Goal: Information Seeking & Learning: Compare options

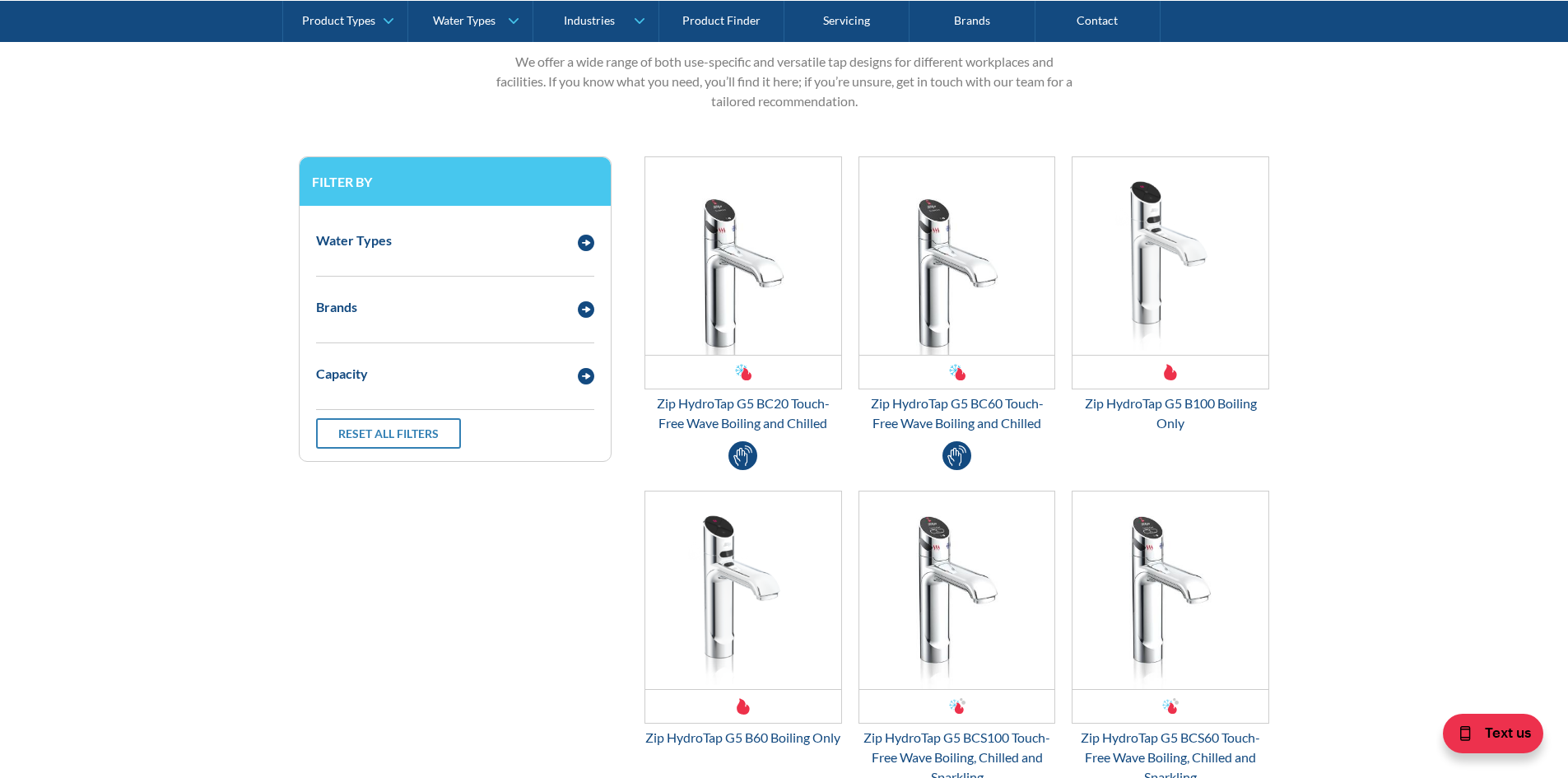
click at [466, 390] on div "Capacity" at bounding box center [455, 373] width 294 height 45
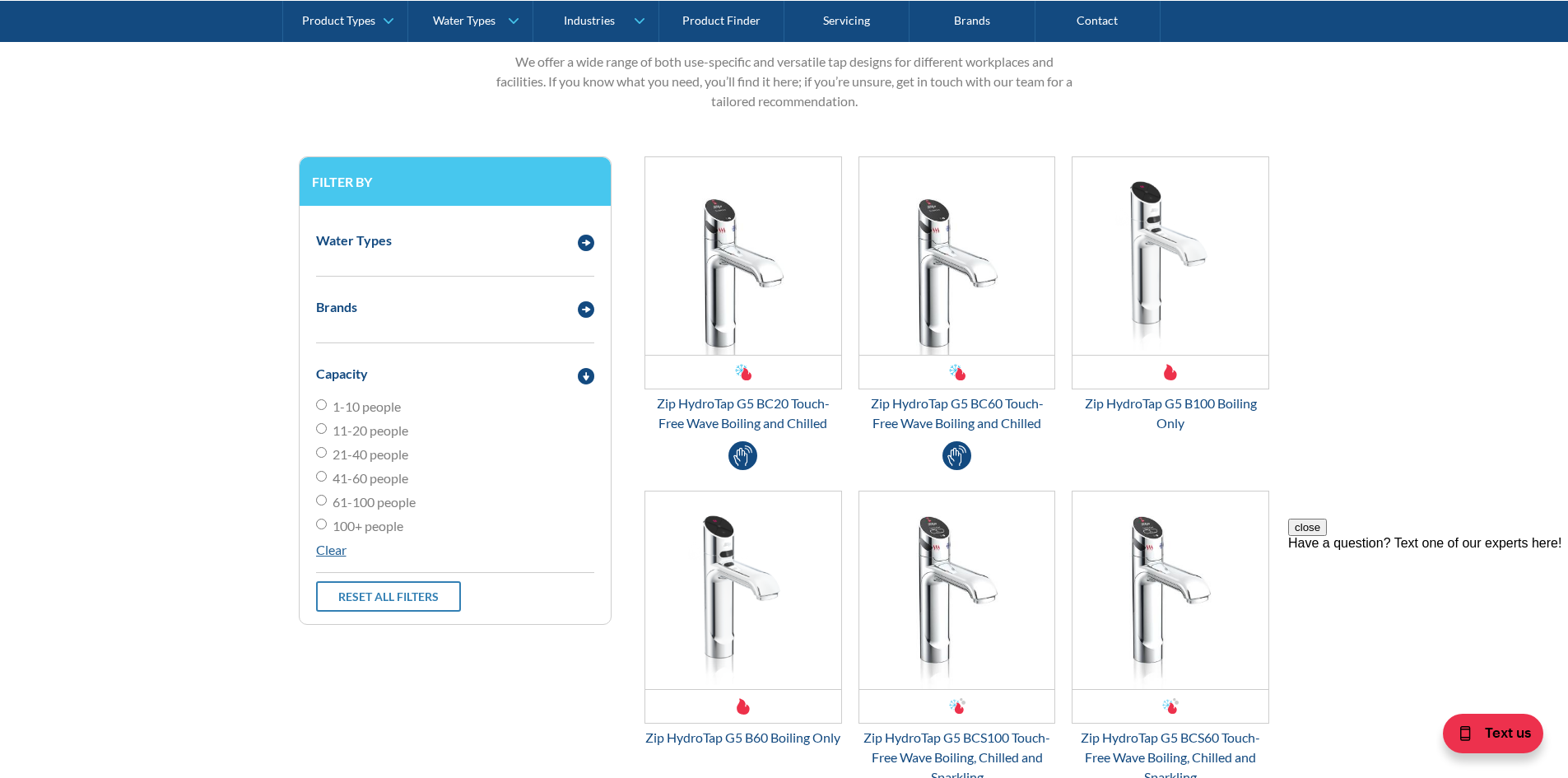
click at [404, 411] on label "1-10 people" at bounding box center [455, 407] width 278 height 20
click at [326, 410] on input "1-10 people" at bounding box center [321, 404] width 11 height 11
radio input "true"
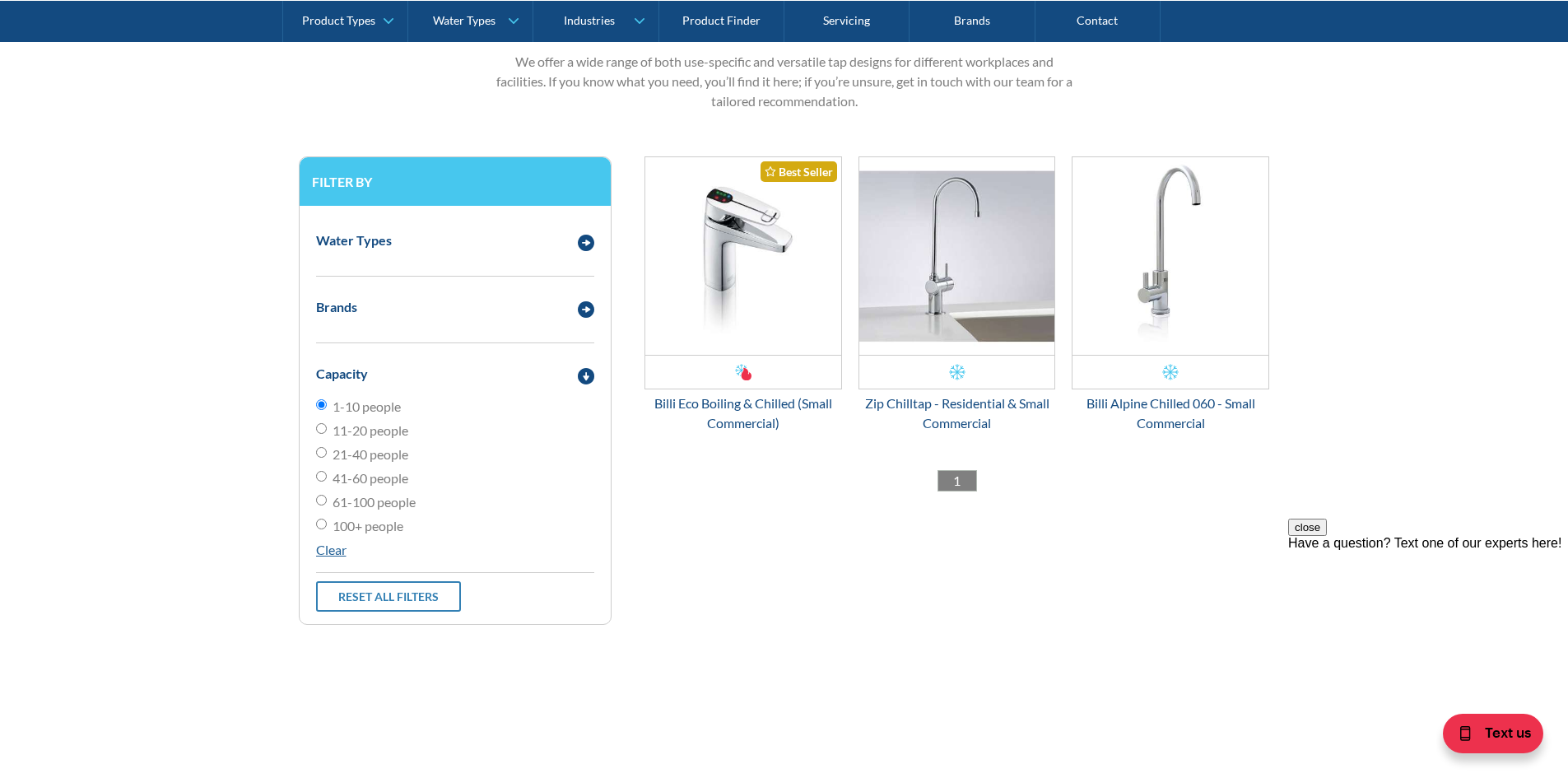
click at [385, 423] on span "11-20 people" at bounding box center [370, 431] width 76 height 20
click at [326, 423] on input "11-20 people" at bounding box center [321, 428] width 11 height 11
radio input "true"
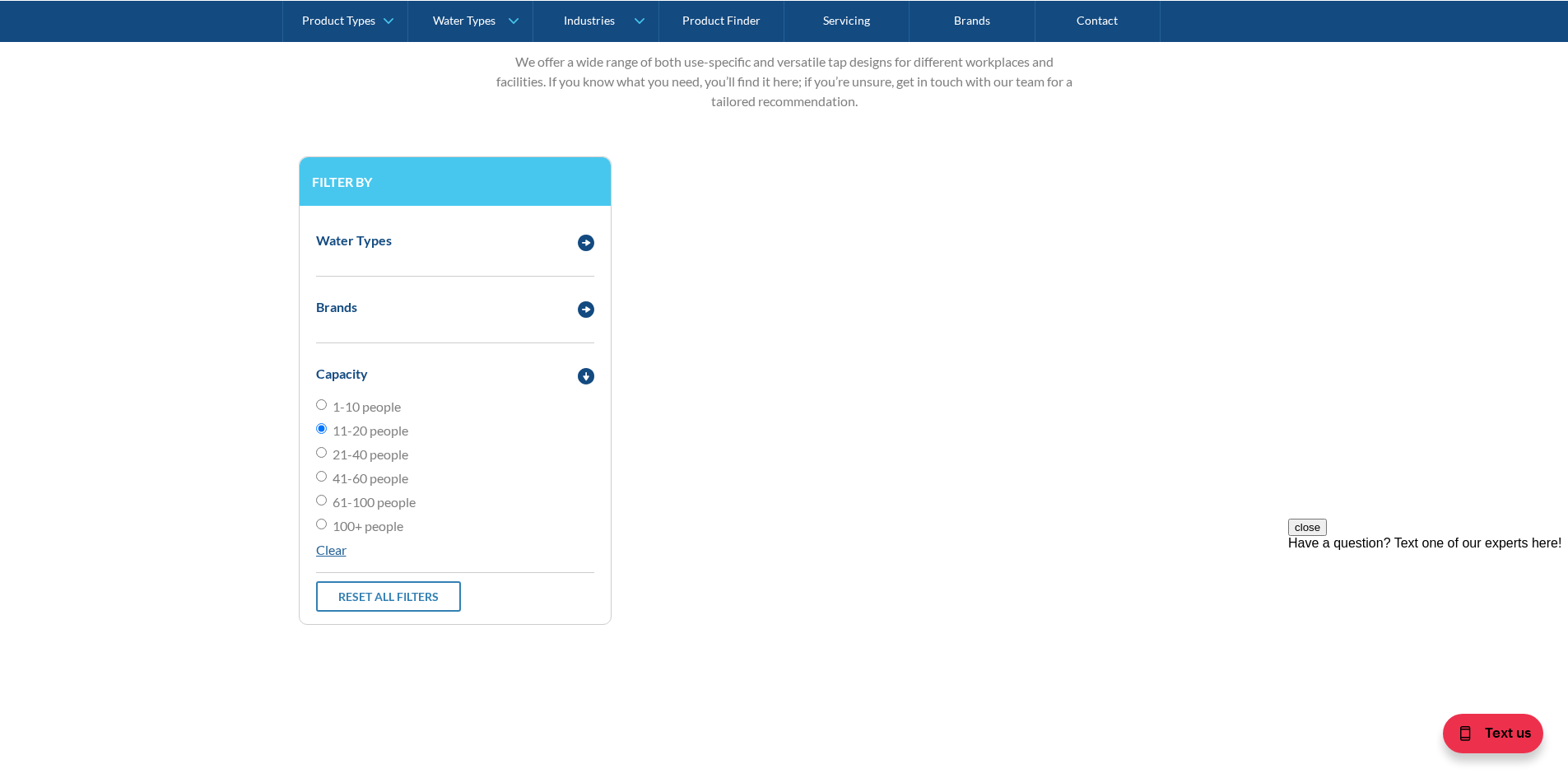
click at [375, 454] on span "21-40 people" at bounding box center [370, 454] width 76 height 20
click at [326, 454] on input "21-40 people" at bounding box center [321, 452] width 11 height 11
radio input "true"
click at [390, 421] on span "11-20 people" at bounding box center [370, 431] width 76 height 20
click at [326, 423] on input "11-20 people" at bounding box center [321, 428] width 11 height 11
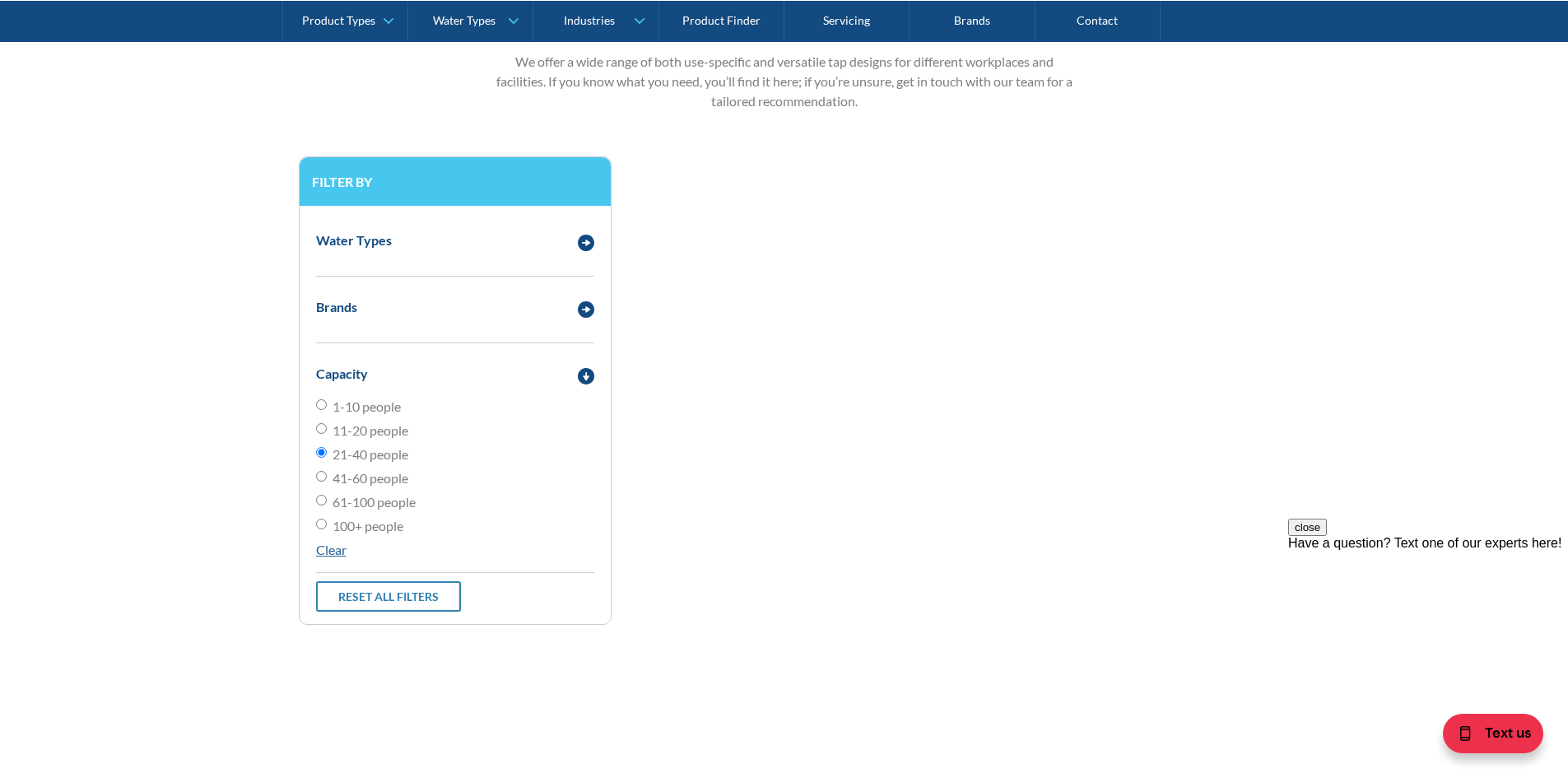
radio input "true"
click at [389, 405] on span "1-10 people" at bounding box center [366, 407] width 68 height 20
click at [326, 405] on input "1-10 people" at bounding box center [321, 404] width 11 height 11
radio input "true"
